Goal: Transaction & Acquisition: Purchase product/service

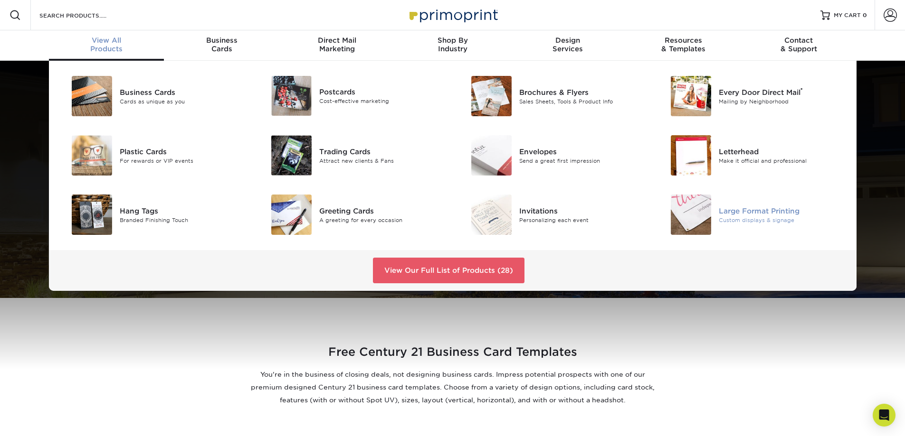
click at [734, 208] on div "Large Format Printing" at bounding box center [782, 211] width 126 height 10
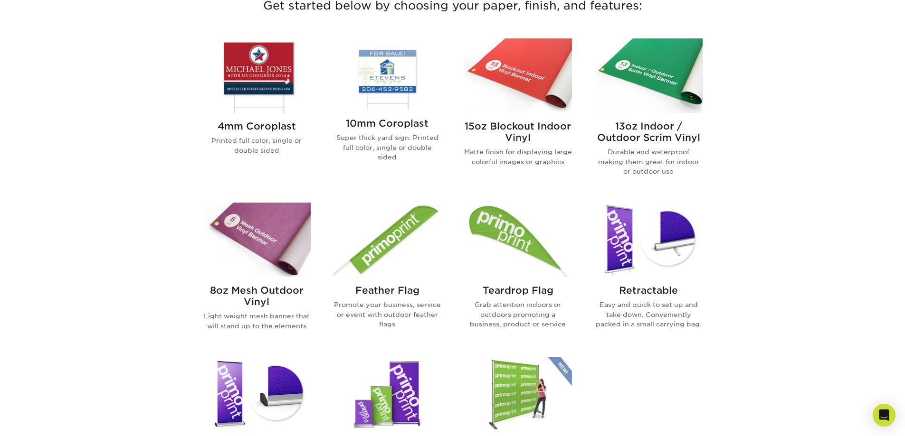
scroll to position [332, 0]
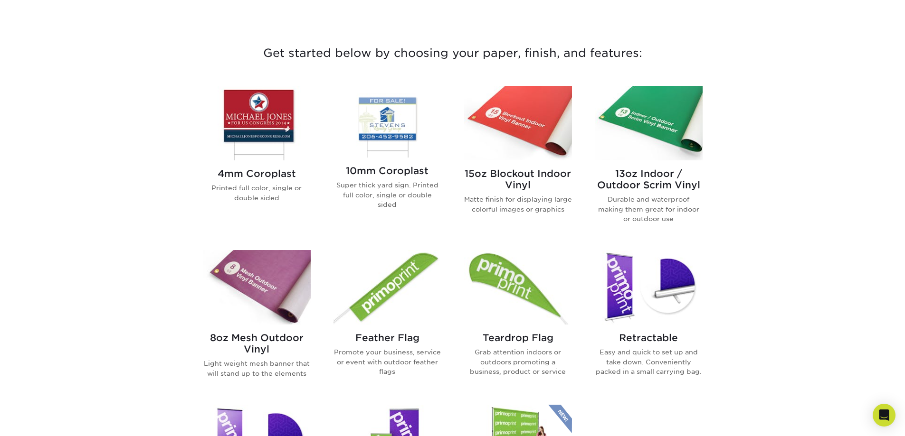
click at [251, 121] on img at bounding box center [257, 123] width 108 height 75
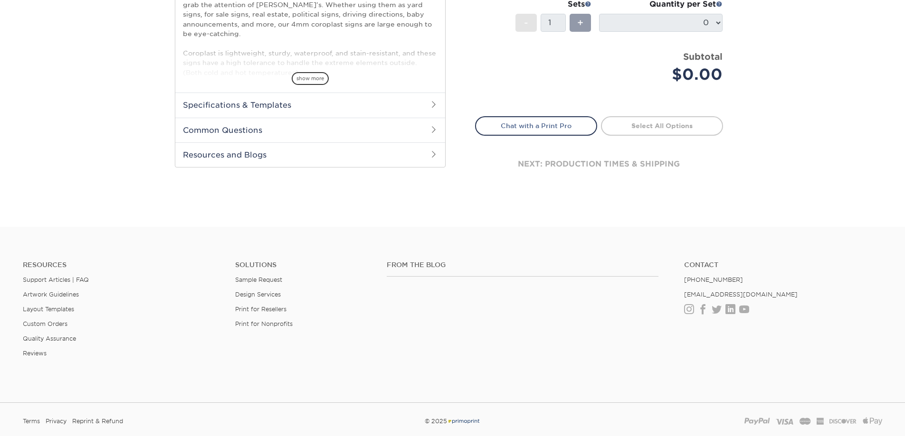
scroll to position [332, 0]
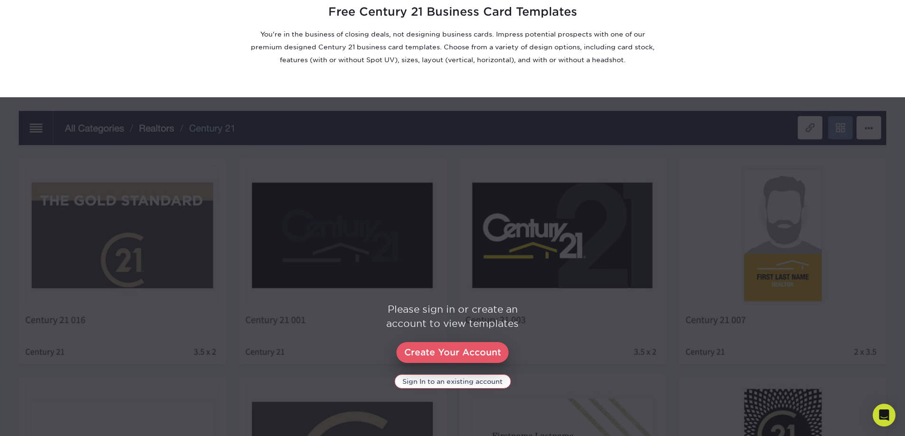
scroll to position [427, 0]
